Goal: Use online tool/utility

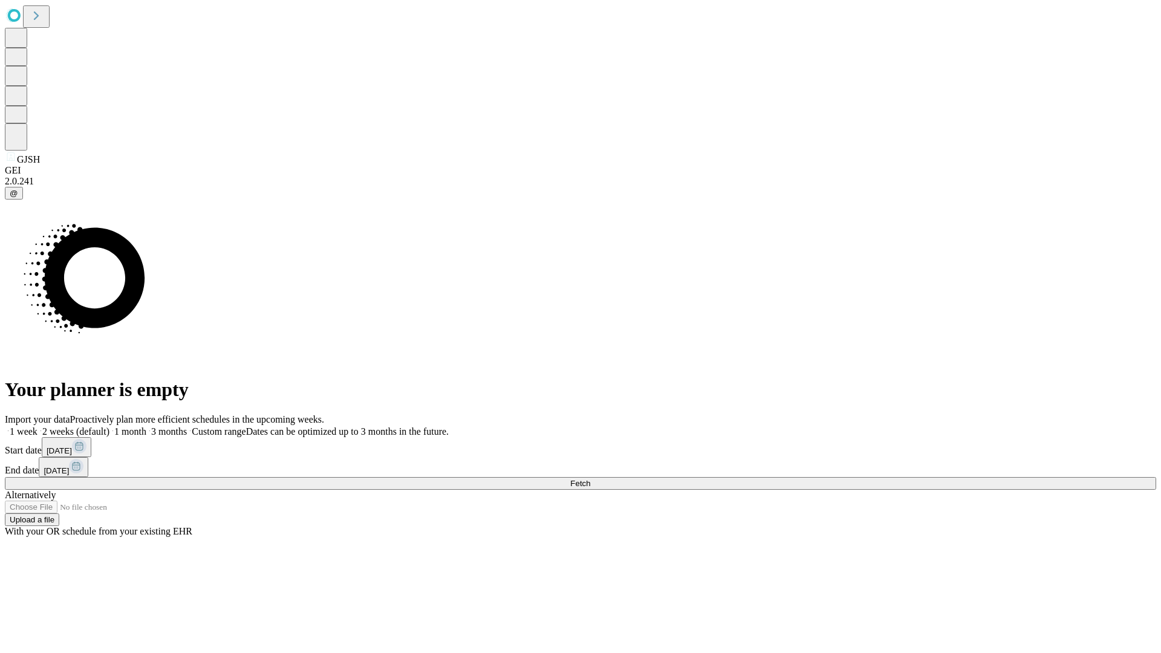
click at [590, 479] on span "Fetch" at bounding box center [580, 483] width 20 height 9
